Goal: Check status

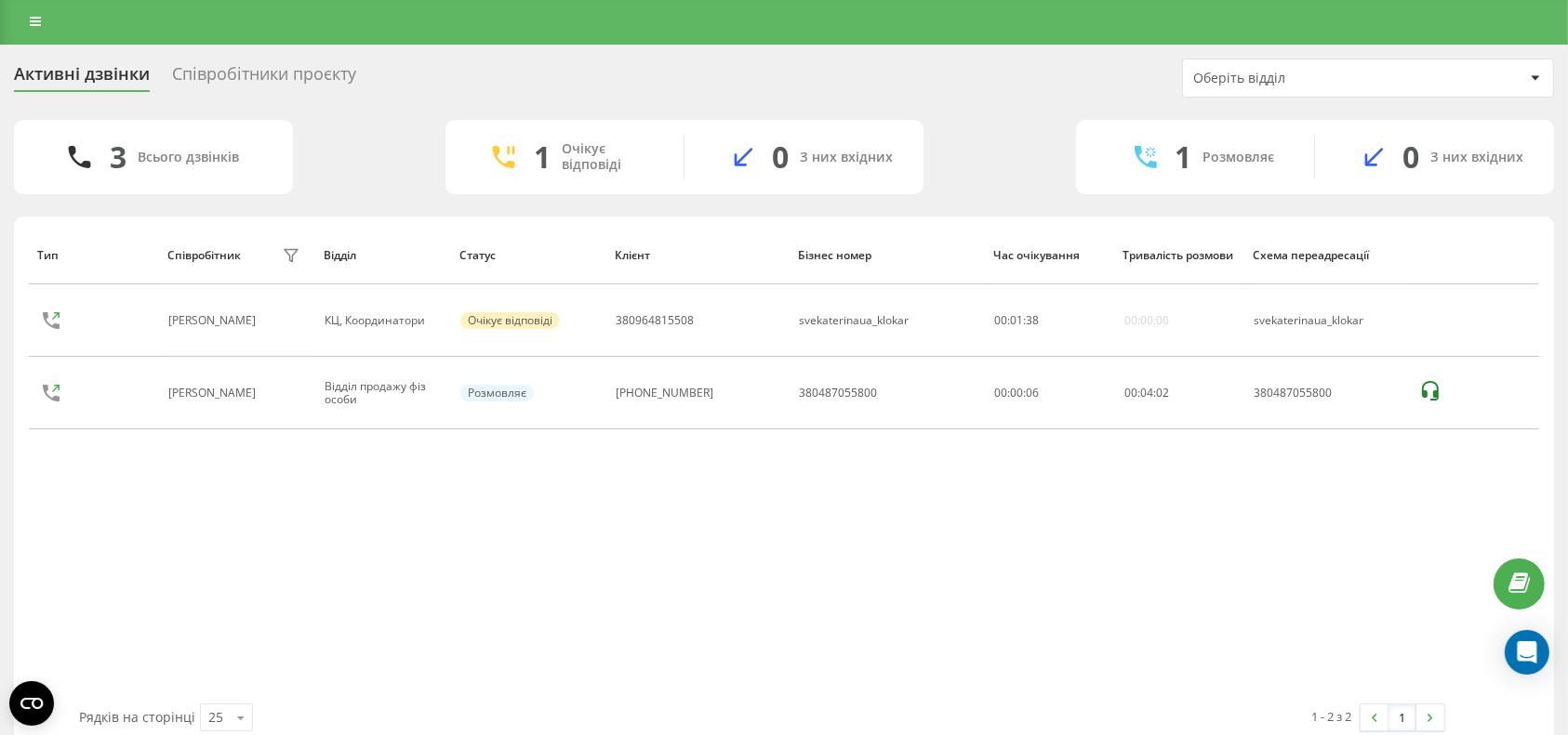
scroll to position [2, 0]
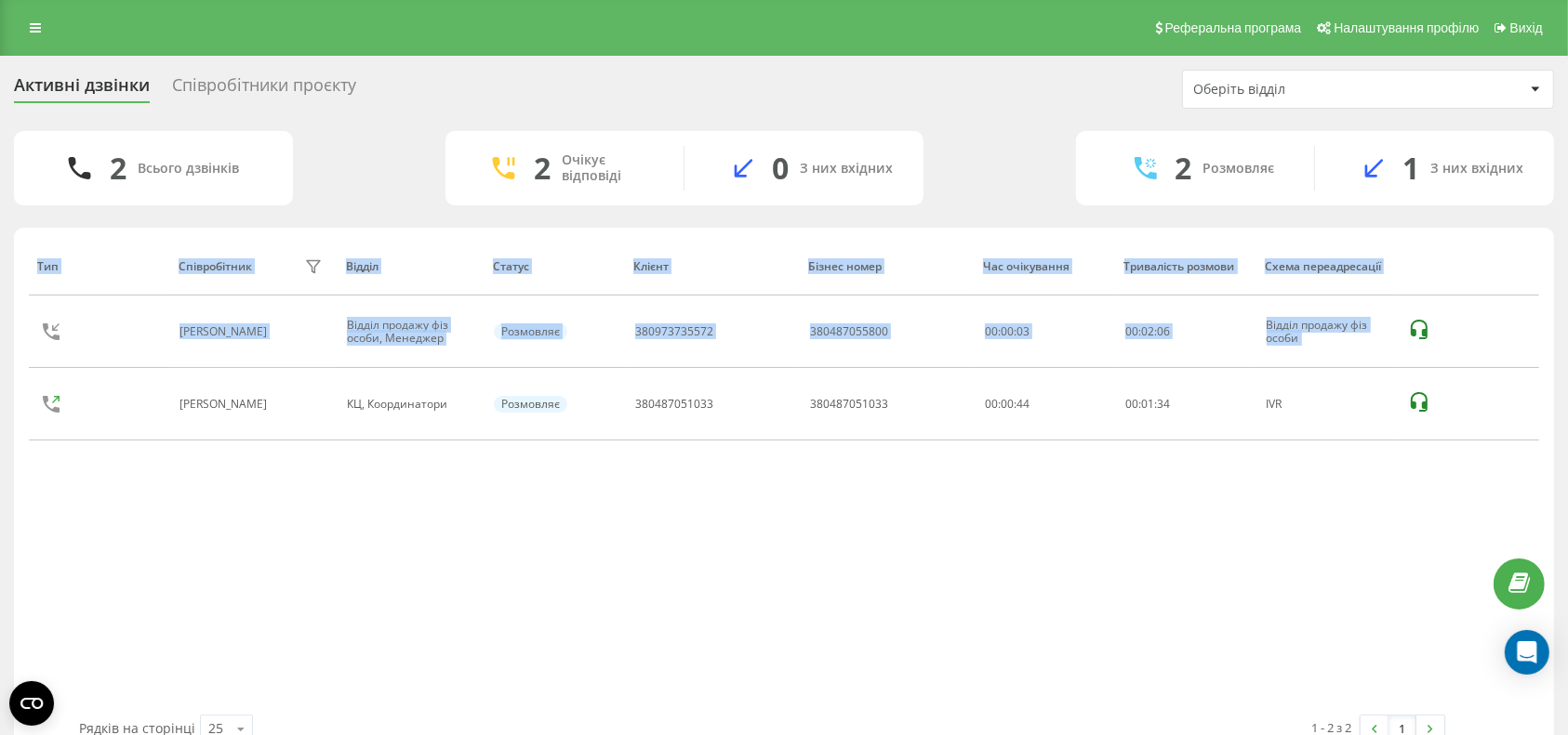
scroll to position [39, 0]
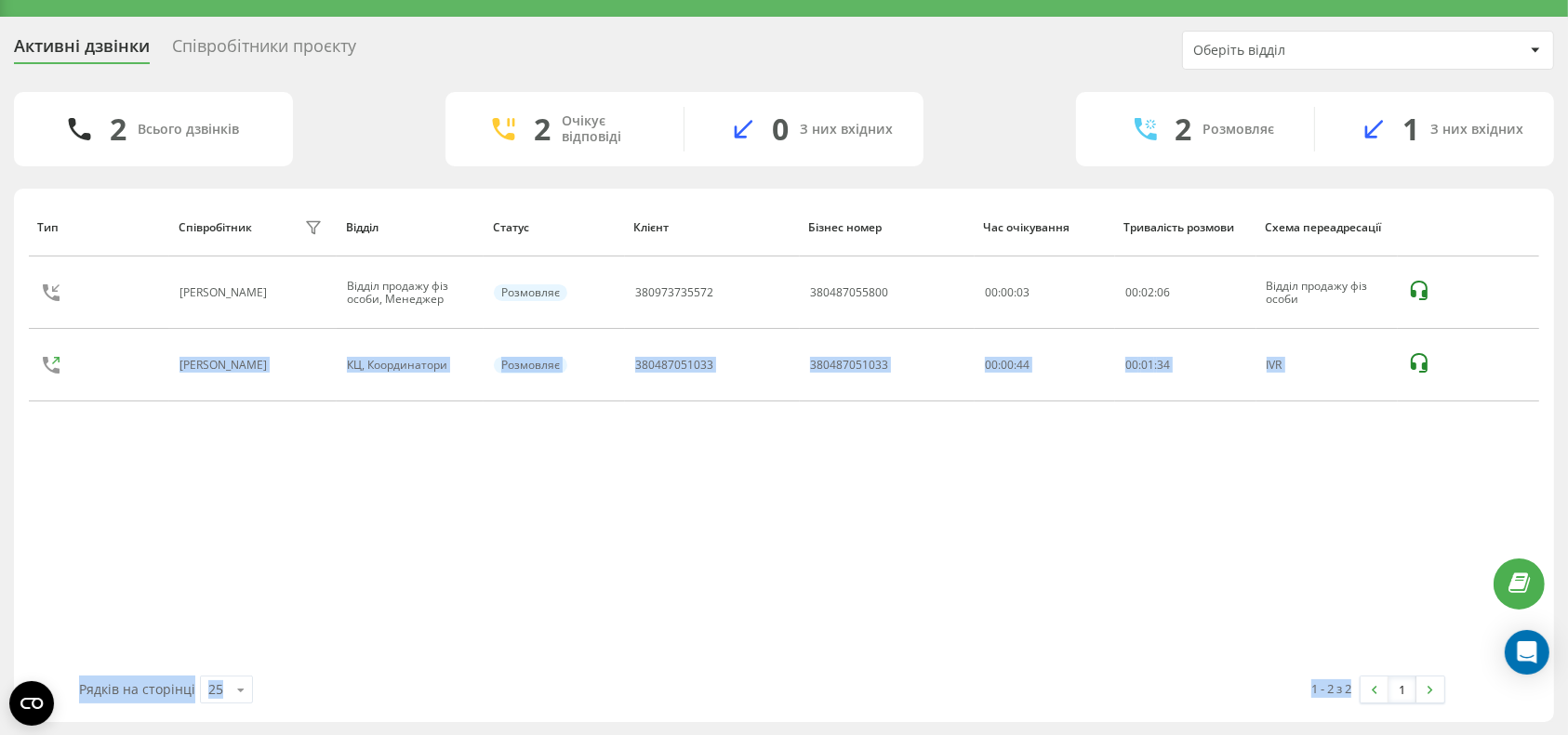
drag, startPoint x: 1516, startPoint y: 346, endPoint x: 1585, endPoint y: 784, distance: 443.4
click at [1567, 696] on html "svekaterina.ua Проекти svekaterina.ua Центр звернень Журнал дзвінків Журнал пов…" at bounding box center [784, 328] width 1568 height 735
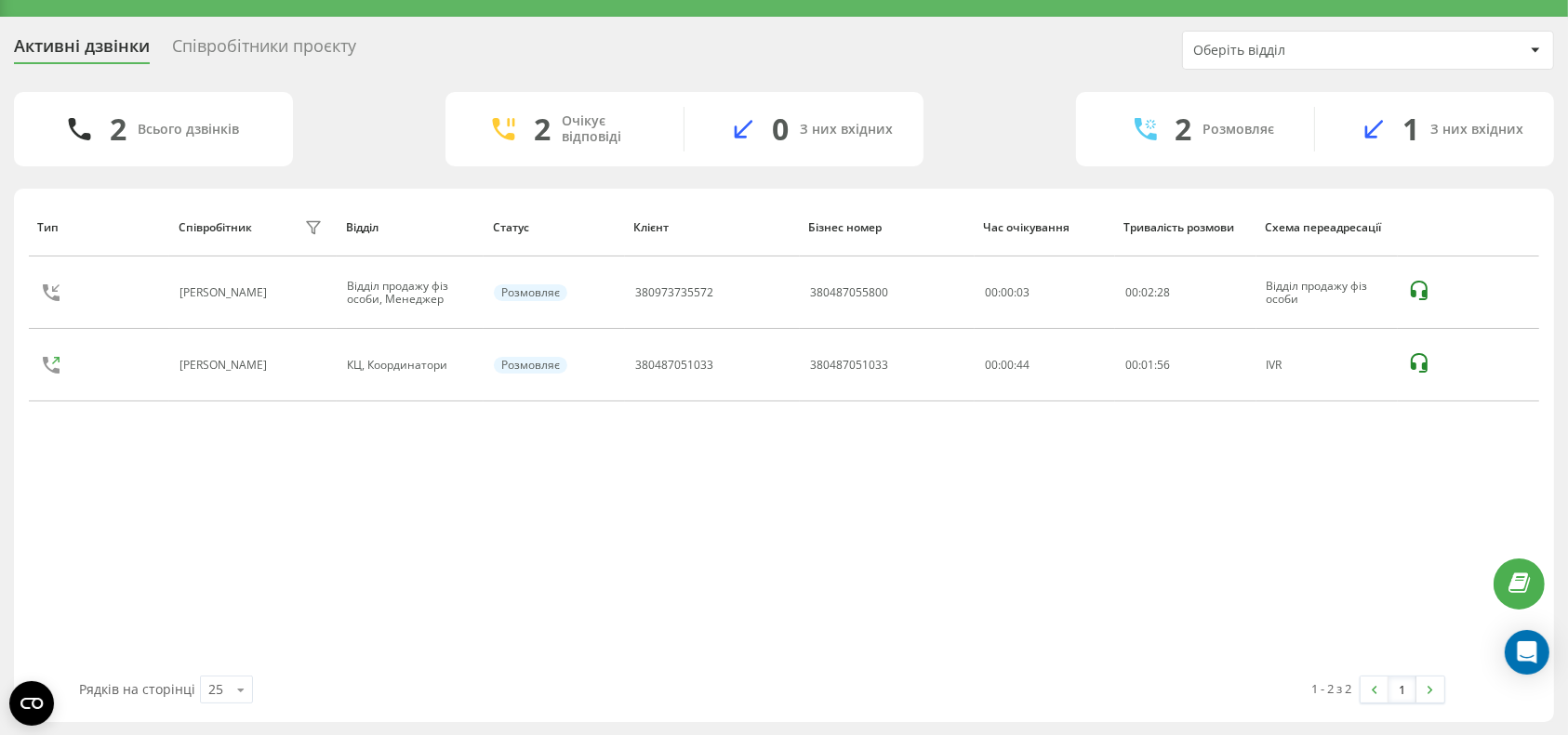
click at [684, 591] on div "Тип Співробітник фільтру Відділ Статус Клієнт Бізнес номер Час очікування Трива…" at bounding box center [783, 437] width 1510 height 478
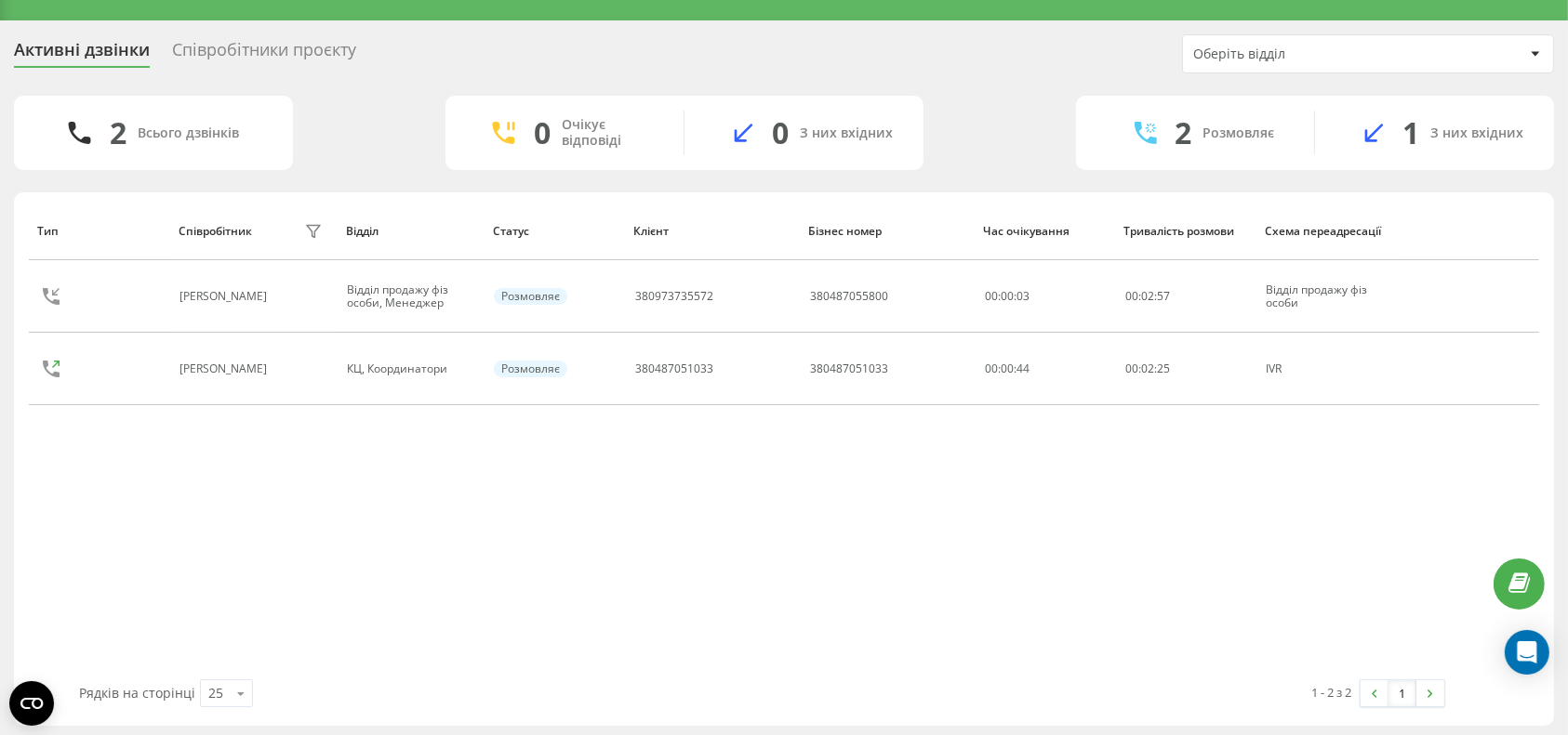
click at [1455, 465] on div "Тип Співробітник фільтру Відділ Статус Клієнт Бізнес номер Час очікування Трива…" at bounding box center [783, 440] width 1510 height 478
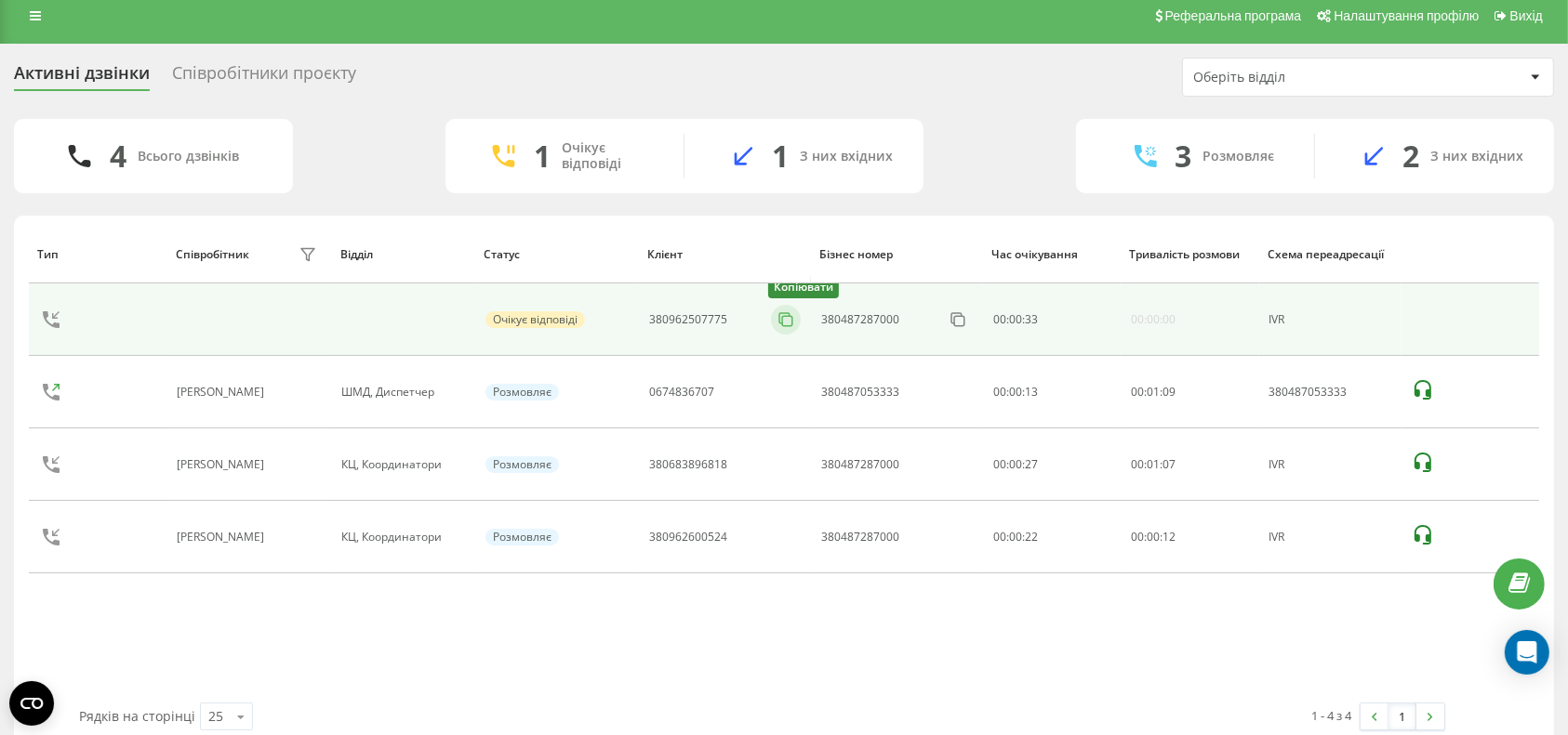
click at [781, 317] on icon at bounding box center [784, 318] width 10 height 10
click at [799, 321] on icon at bounding box center [796, 319] width 18 height 18
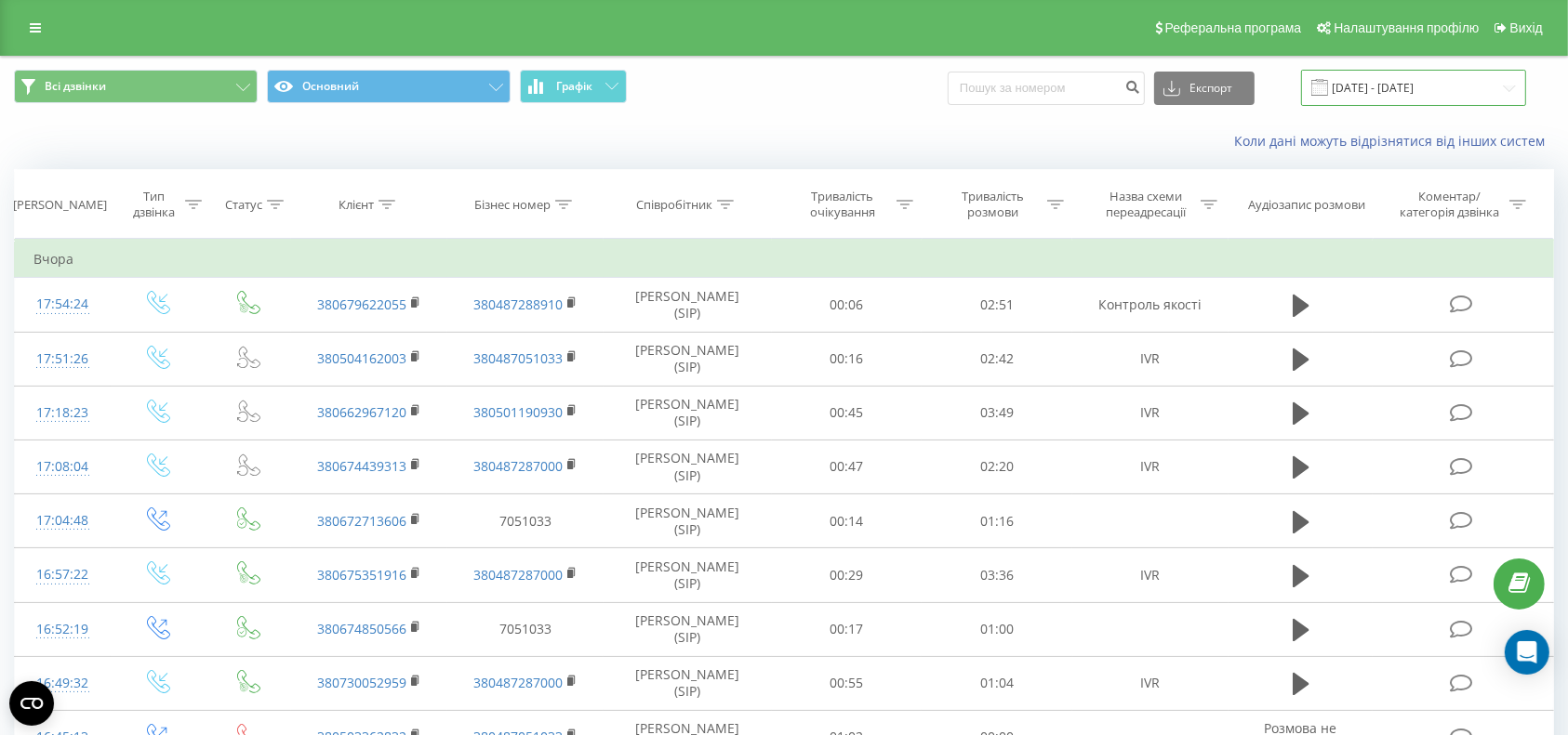
click at [1454, 94] on input "18.08.2025 - 18.09.2025" at bounding box center [1413, 88] width 225 height 36
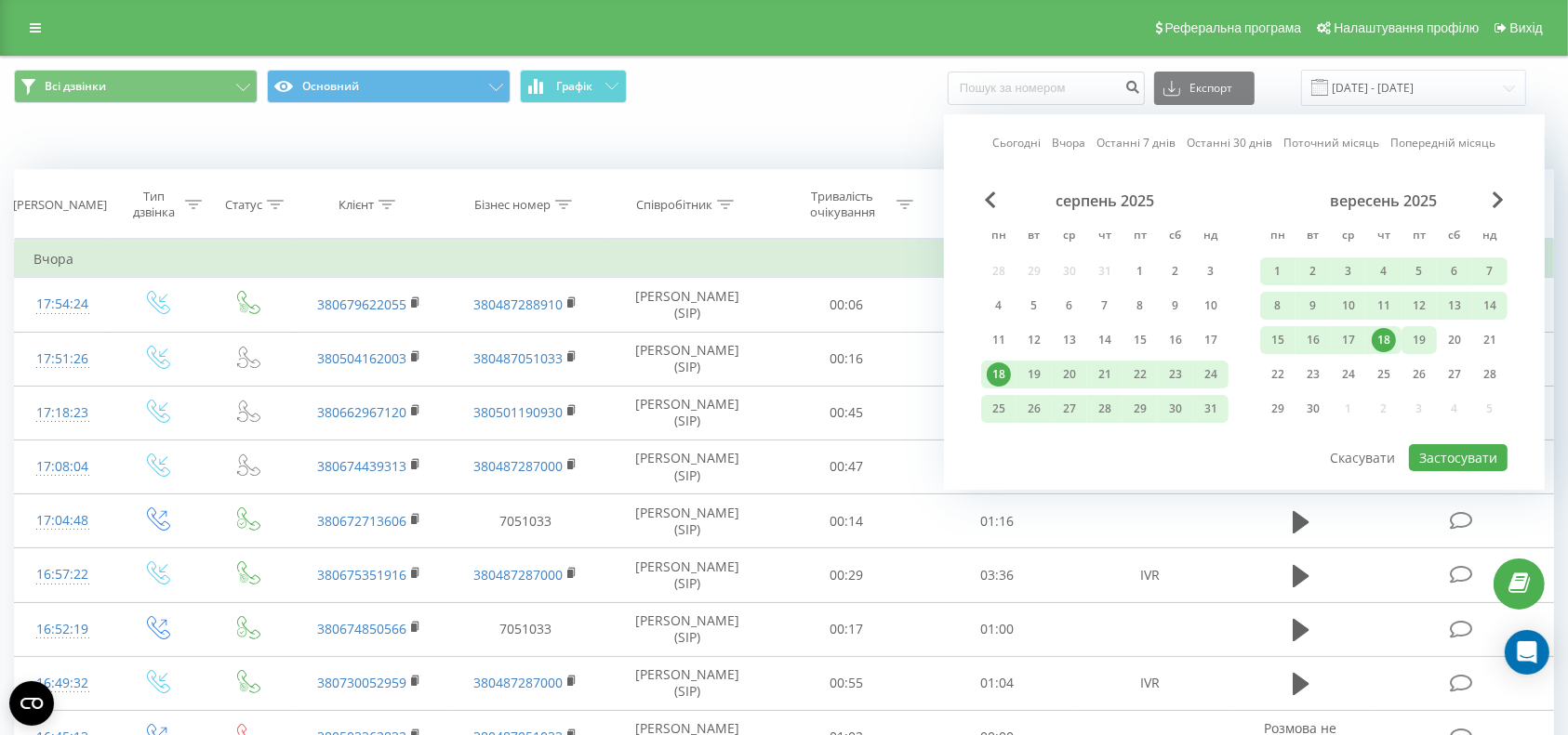
click at [1421, 338] on div "19" at bounding box center [1418, 339] width 24 height 24
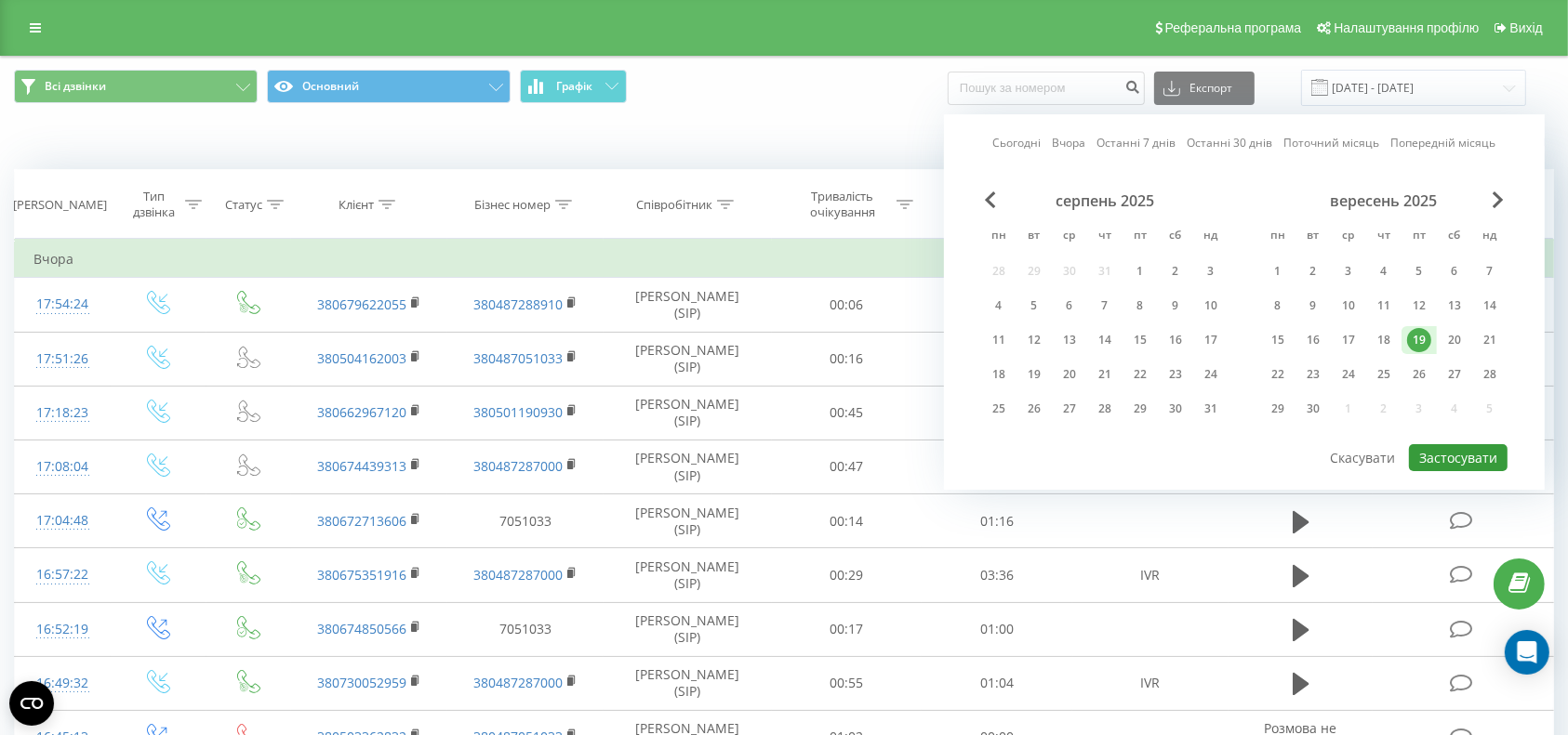
click at [1449, 448] on button "Застосувати" at bounding box center [1457, 458] width 98 height 27
type input "19.09.2025 - 19.09.2025"
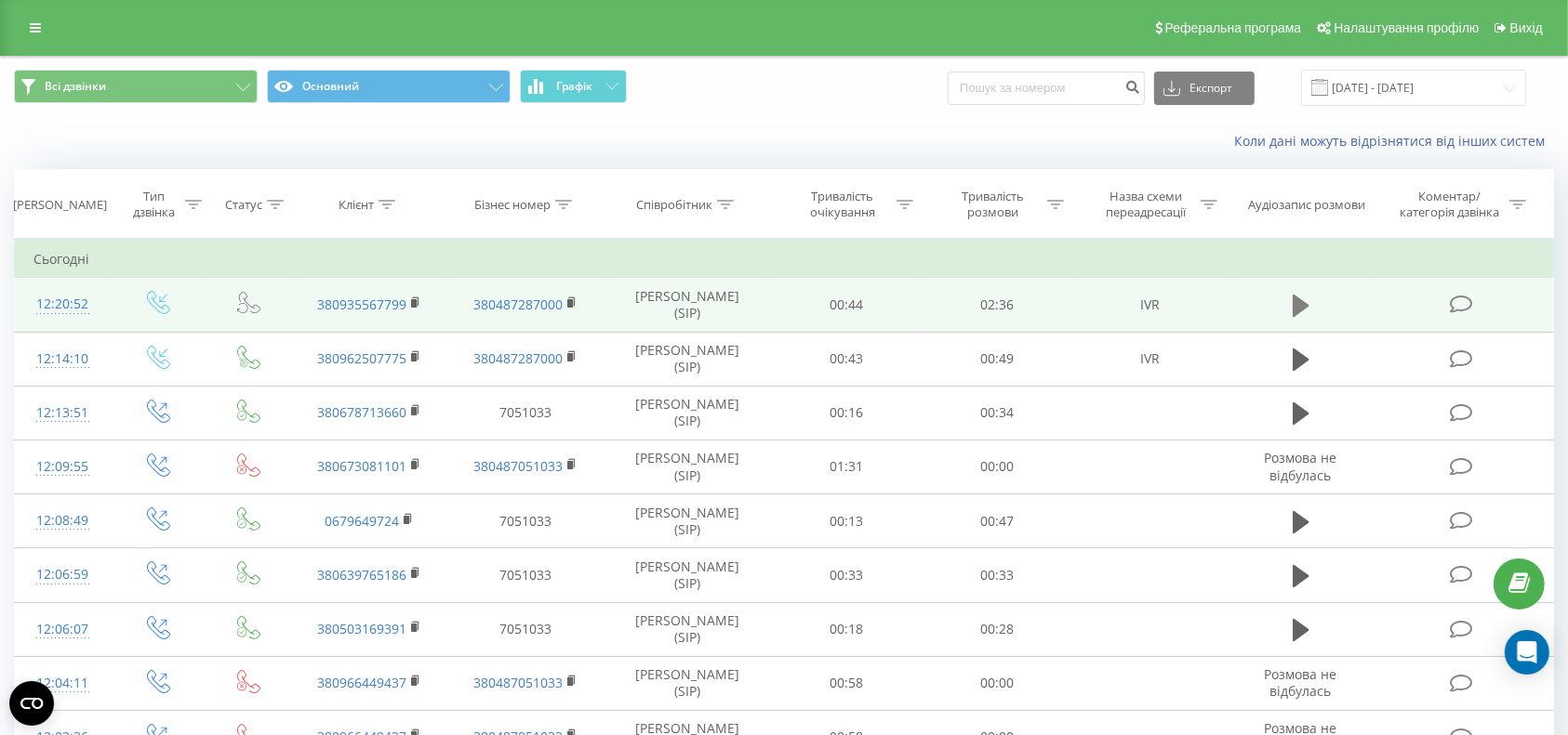
click at [1302, 305] on icon at bounding box center [1301, 305] width 17 height 22
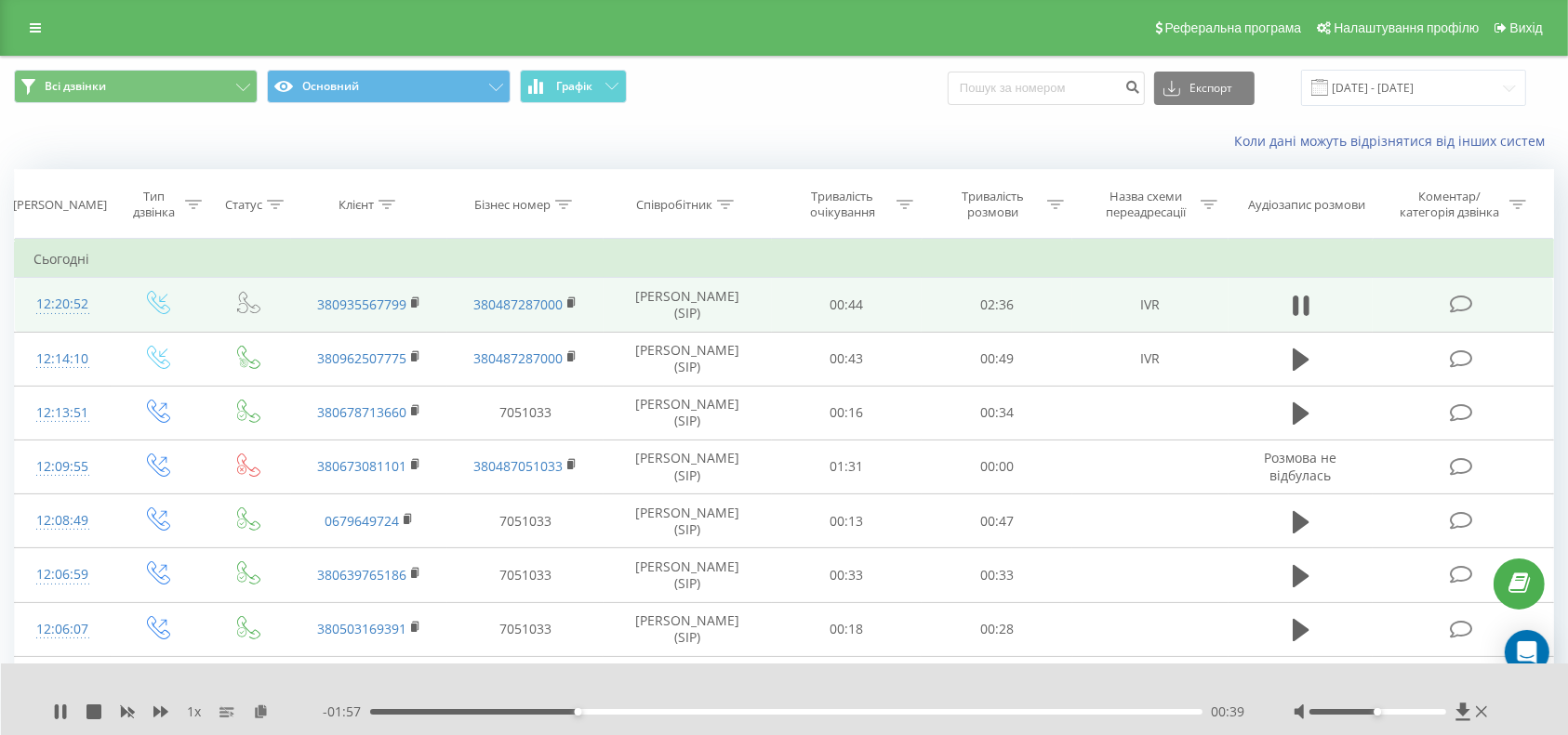
click at [53, 721] on div "1 x - 01:57 00:39 00:39" at bounding box center [785, 699] width 1568 height 71
click at [59, 715] on icon at bounding box center [61, 712] width 15 height 15
